Goal: Find specific page/section: Find specific page/section

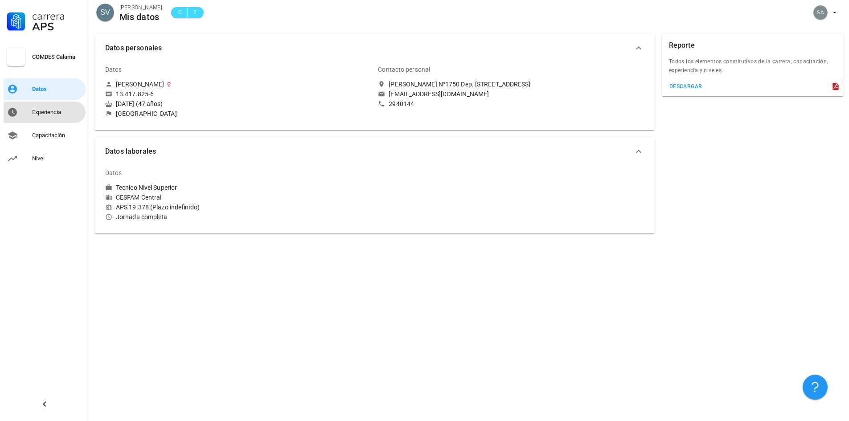
click at [37, 108] on div "Experiencia" at bounding box center [57, 112] width 50 height 14
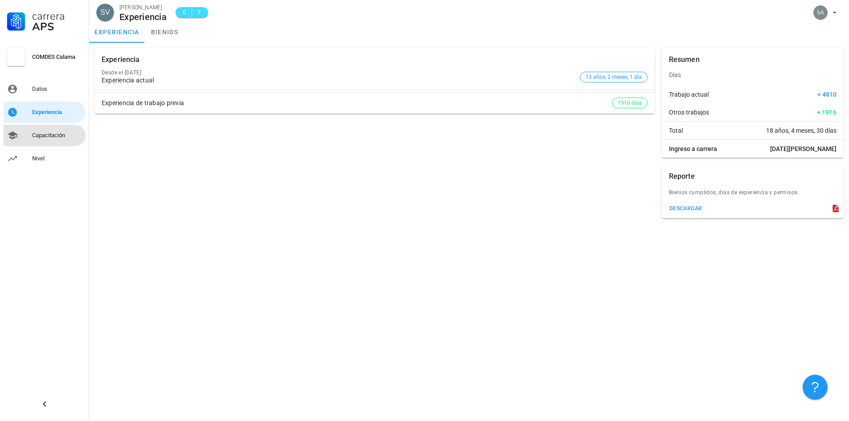
click at [21, 132] on link "Capacitación" at bounding box center [45, 135] width 82 height 21
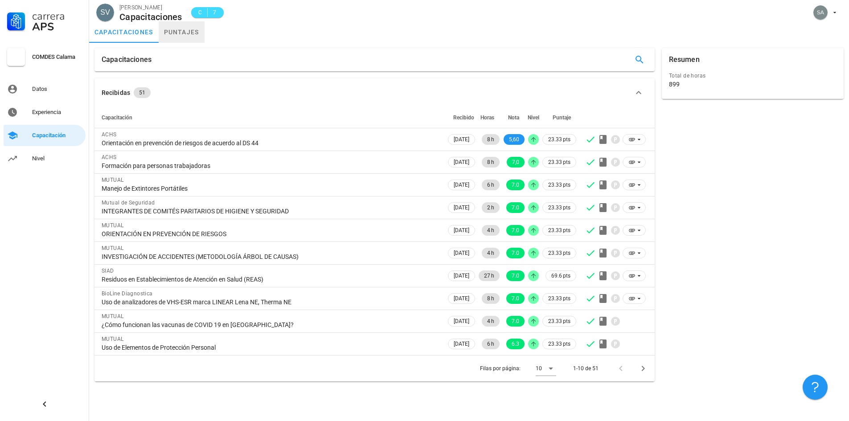
click at [199, 34] on link "puntajes" at bounding box center [182, 31] width 46 height 21
